Goal: Transaction & Acquisition: Purchase product/service

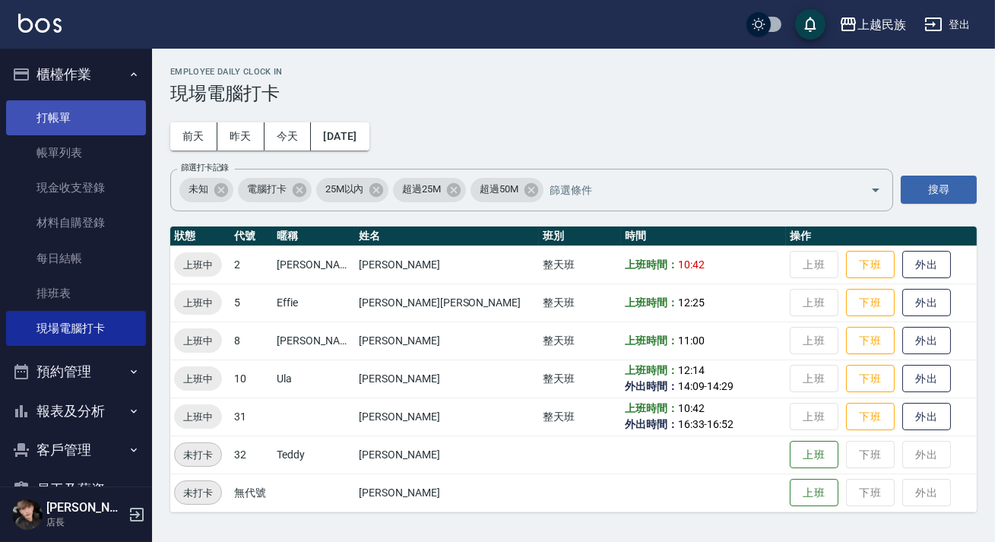
click at [103, 114] on link "打帳單" at bounding box center [76, 117] width 140 height 35
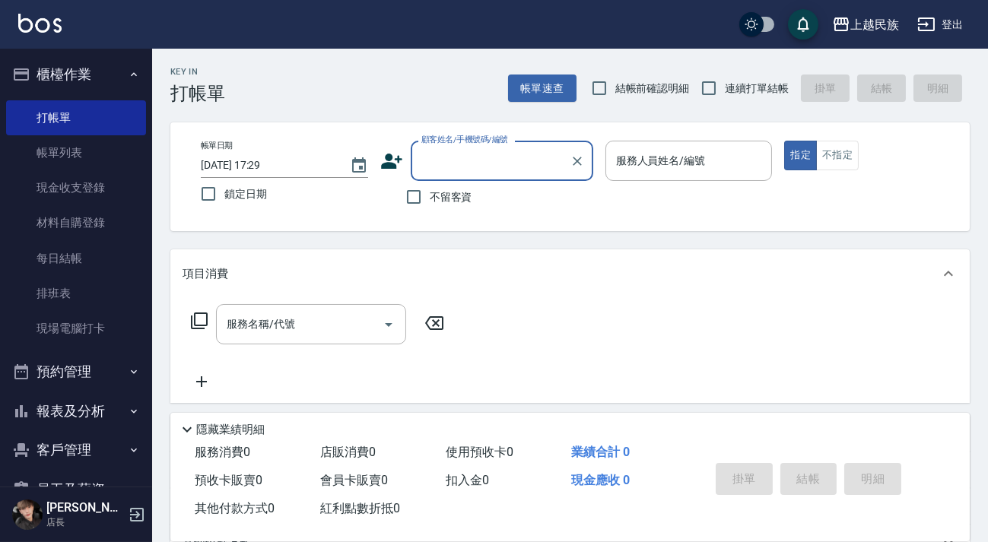
click at [503, 154] on input "顧客姓名/手機號碼/編號" at bounding box center [490, 160] width 146 height 27
click at [487, 179] on div "顧客姓名/手機號碼/編號" at bounding box center [502, 161] width 182 height 40
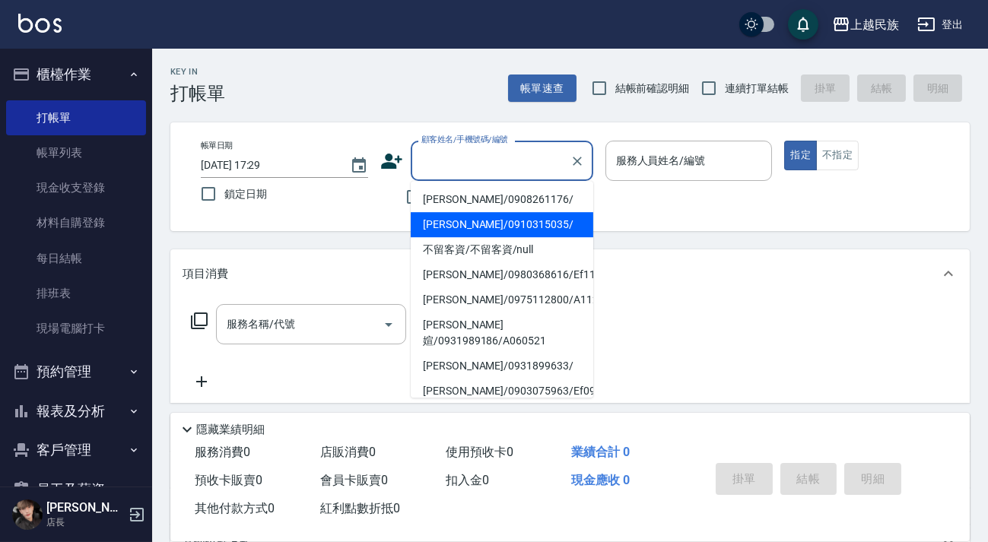
click at [500, 220] on li "[PERSON_NAME]/0910315035/" at bounding box center [502, 224] width 182 height 25
type input "[PERSON_NAME]/0910315035/"
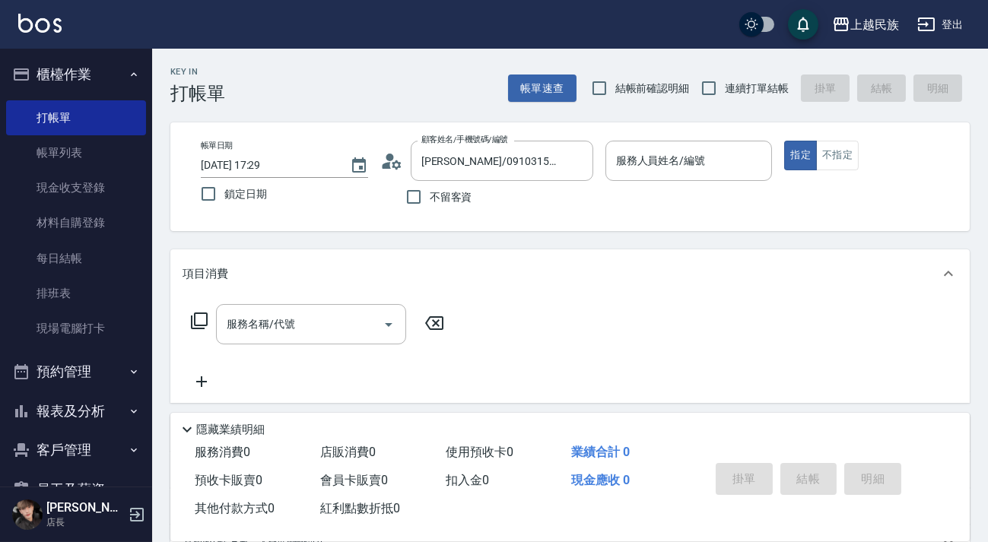
click at [389, 167] on icon at bounding box center [386, 165] width 9 height 7
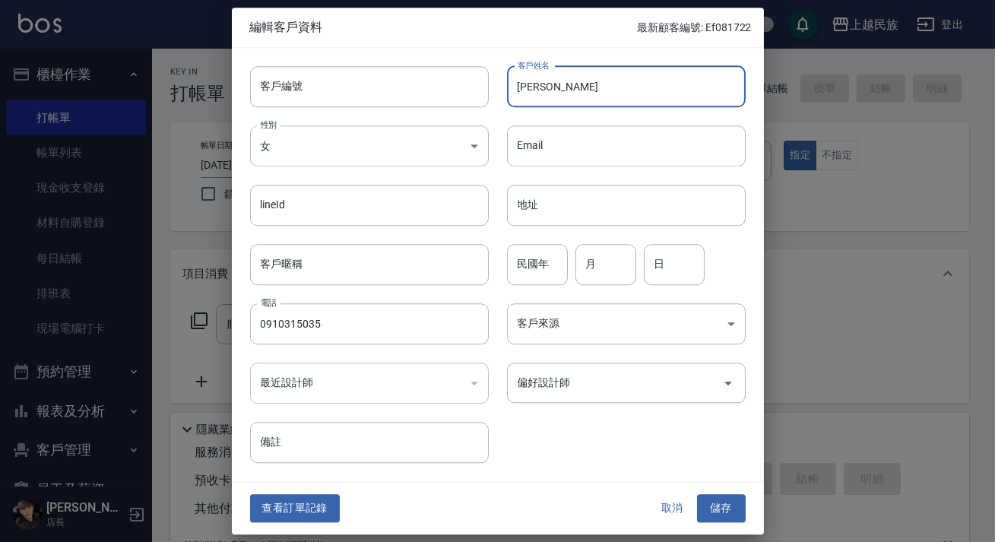
click at [575, 96] on input "[PERSON_NAME]" at bounding box center [626, 86] width 239 height 41
type input "[PERSON_NAME]"
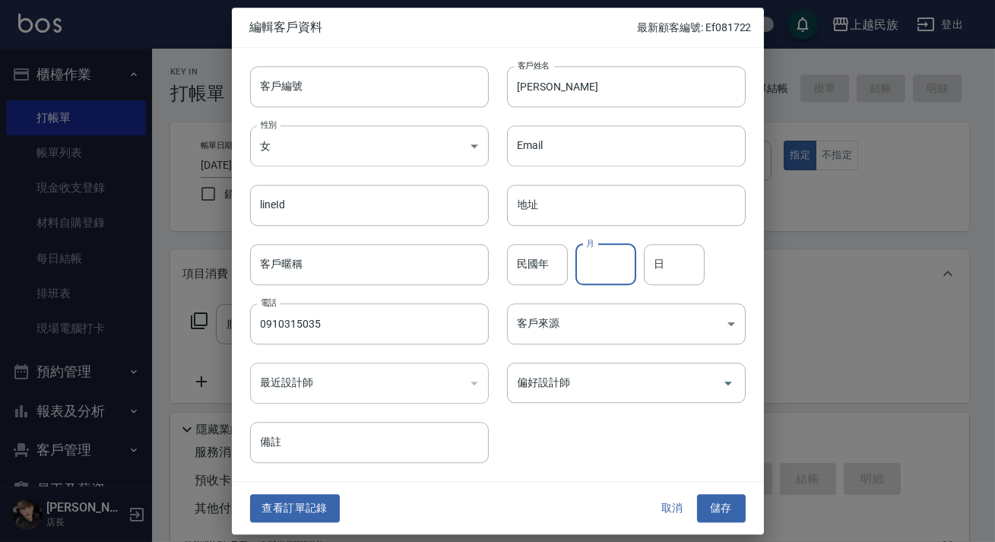
click at [616, 268] on input "月" at bounding box center [606, 264] width 61 height 41
type input "7"
click at [687, 258] on input "日" at bounding box center [674, 264] width 61 height 41
type input "31"
click at [358, 84] on input "客戶編號" at bounding box center [369, 86] width 239 height 41
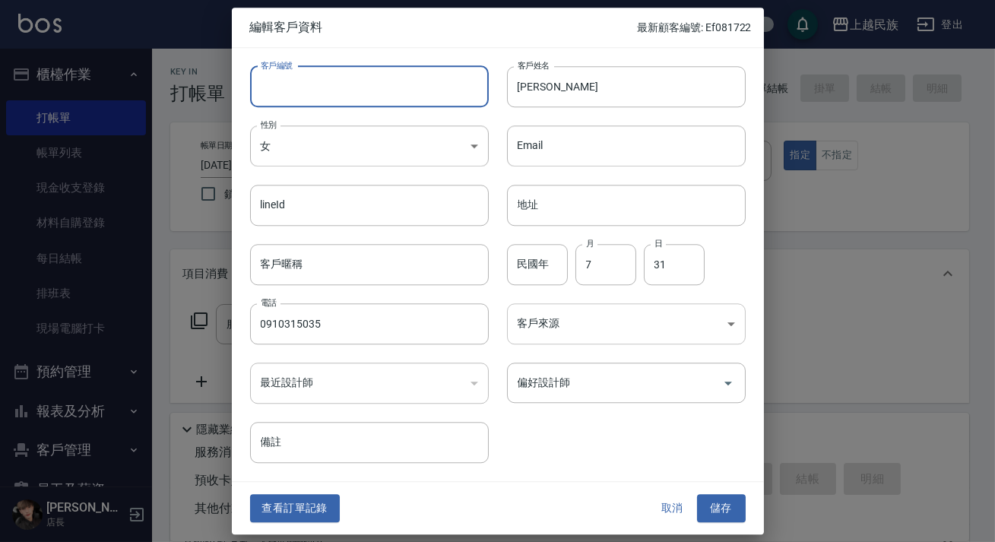
click at [587, 331] on body "上越民族 登出 櫃檯作業 打帳單 帳單列表 現金收支登錄 材料自購登錄 每日結帳 排班表 現場電腦打卡 預約管理 預約管理 單日預約紀錄 單週預約紀錄 報表及…" at bounding box center [497, 370] width 995 height 741
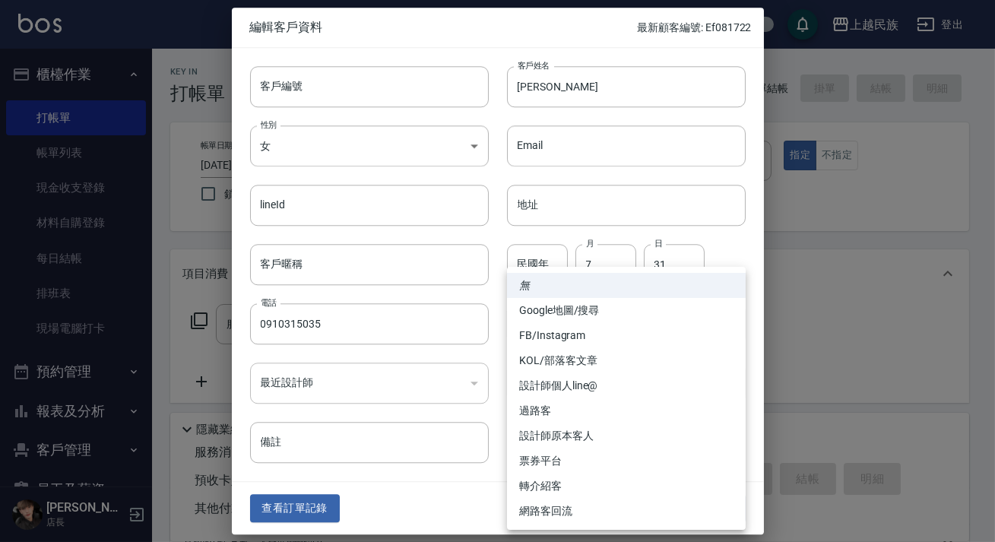
click at [498, 362] on div at bounding box center [497, 271] width 995 height 542
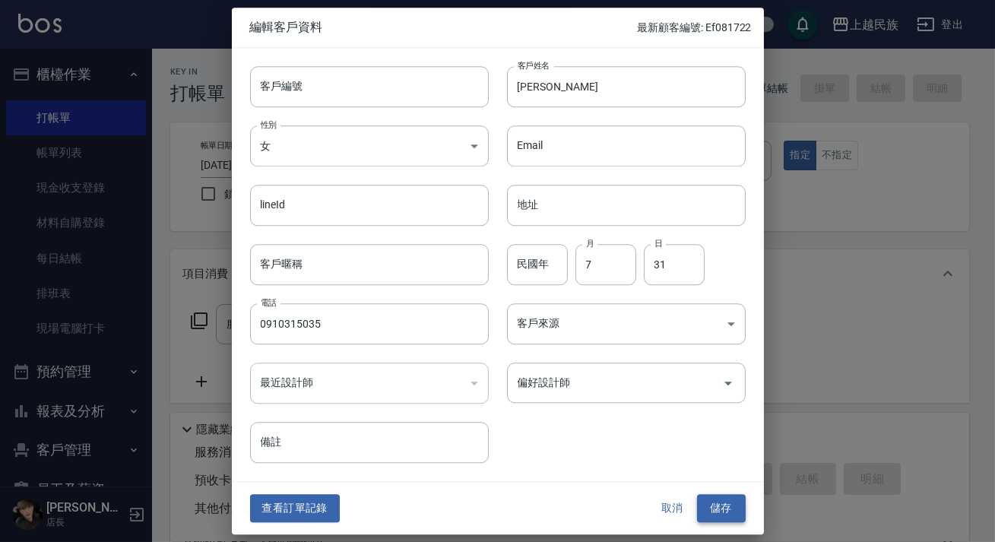
click at [724, 503] on button "儲存" at bounding box center [721, 509] width 49 height 28
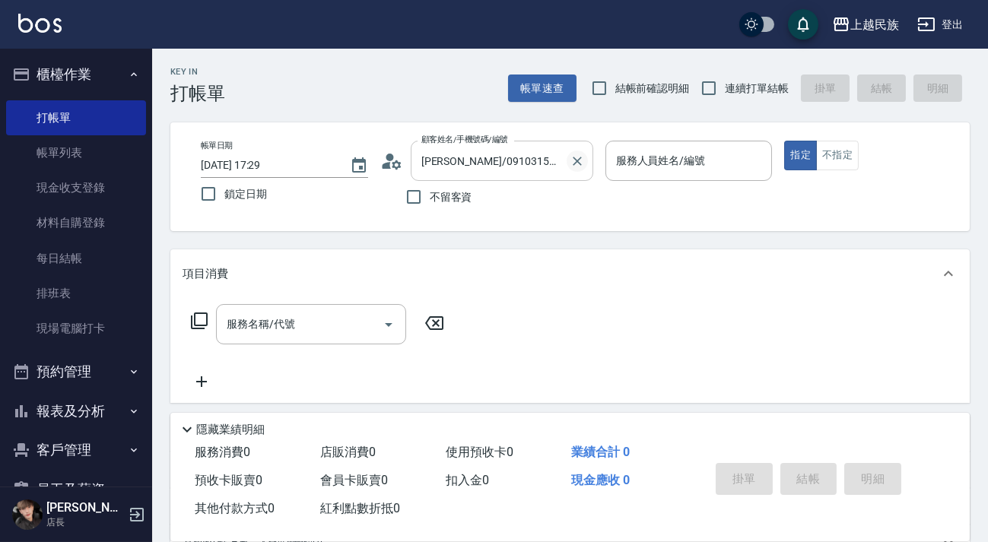
click at [572, 166] on icon "Clear" at bounding box center [576, 161] width 15 height 15
click at [553, 166] on input "顧客姓名/手機號碼/編號" at bounding box center [490, 160] width 146 height 27
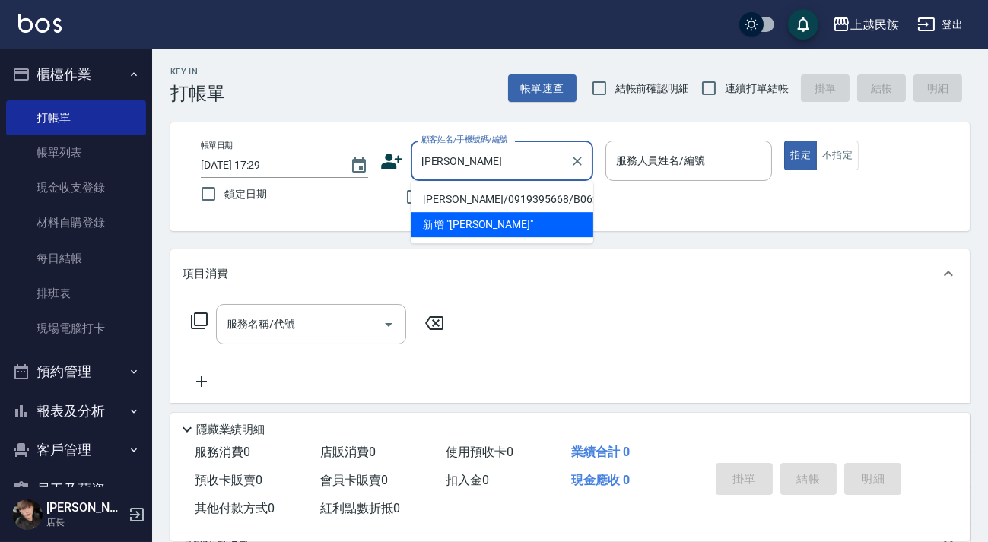
click at [507, 197] on li "[PERSON_NAME]/0919395668/B062811" at bounding box center [502, 199] width 182 height 25
type input "[PERSON_NAME]/0919395668/B062811"
